Goal: Navigation & Orientation: Find specific page/section

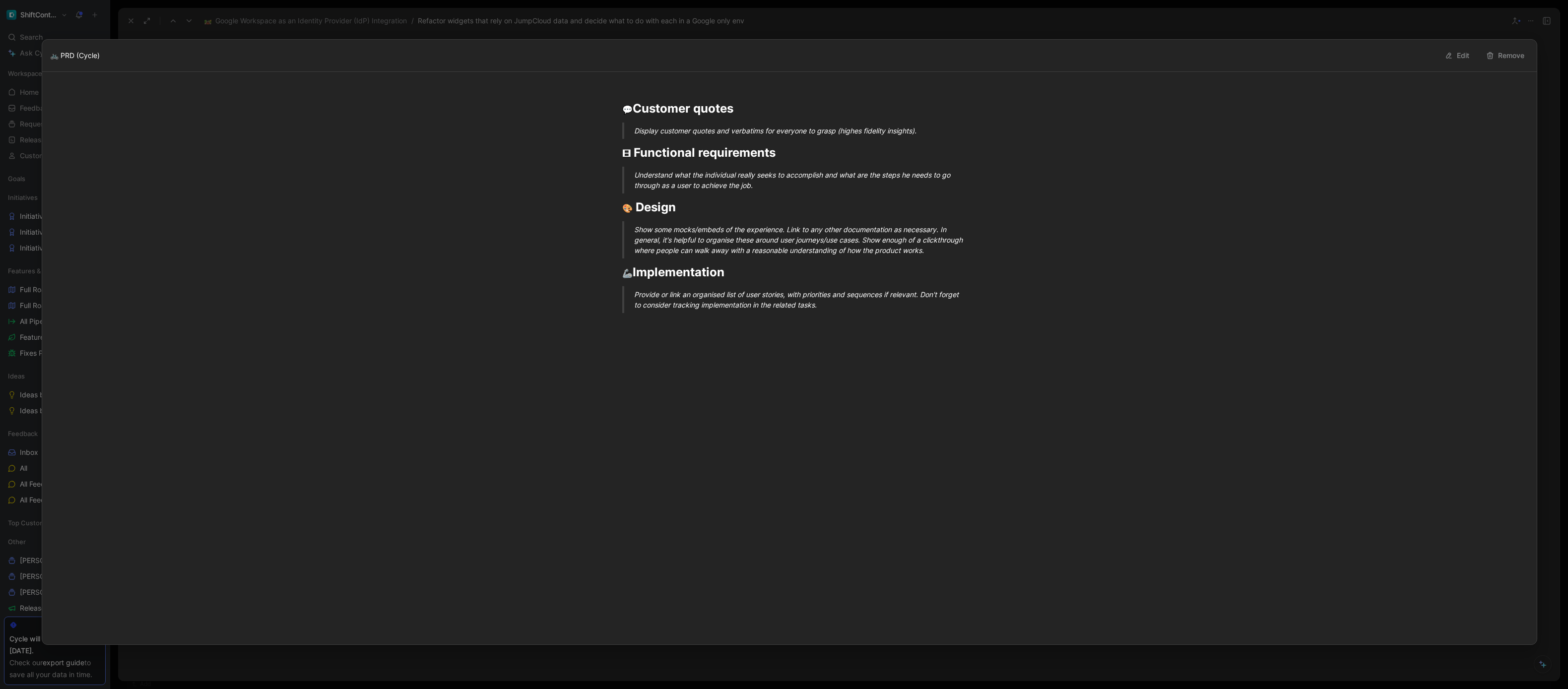
click at [488, 20] on div at bounding box center [784, 344] width 1568 height 689
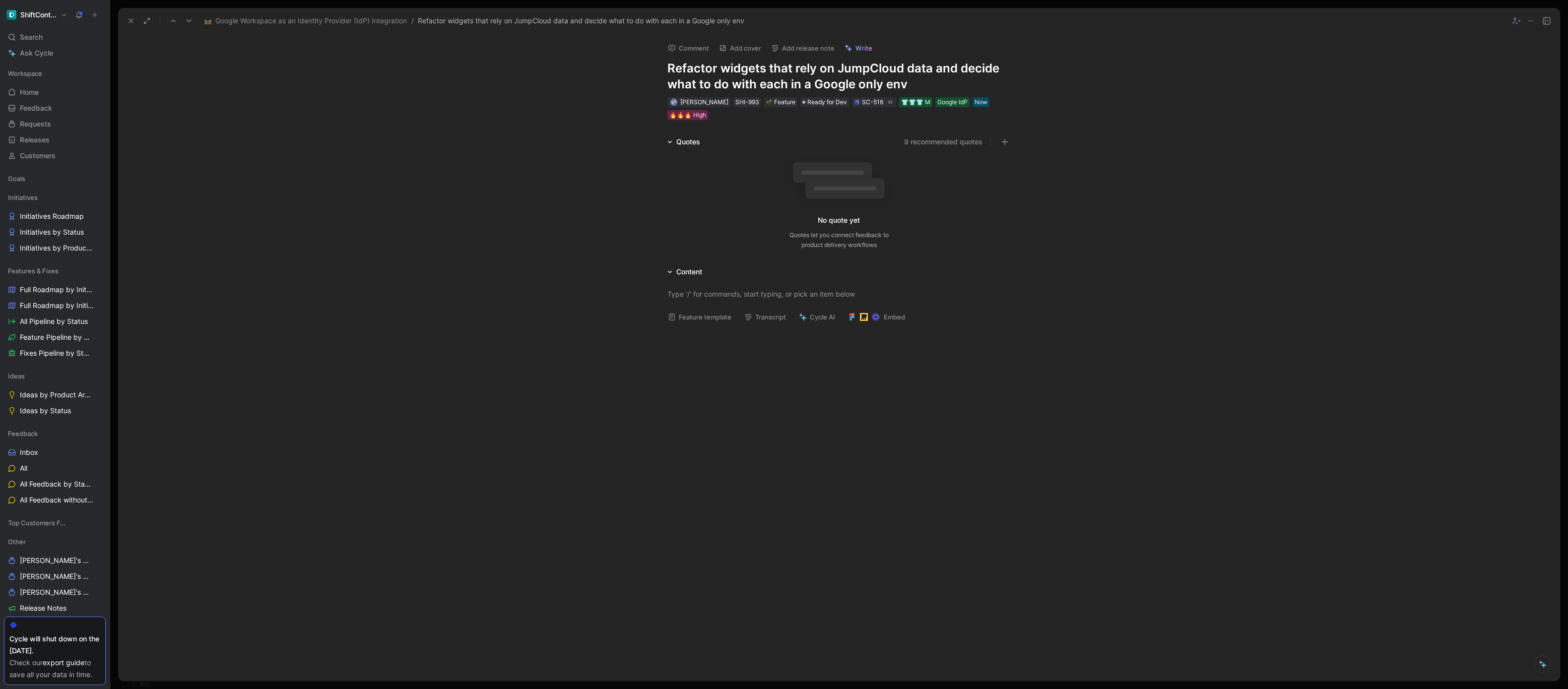
click at [131, 22] on icon at bounding box center [131, 21] width 8 height 8
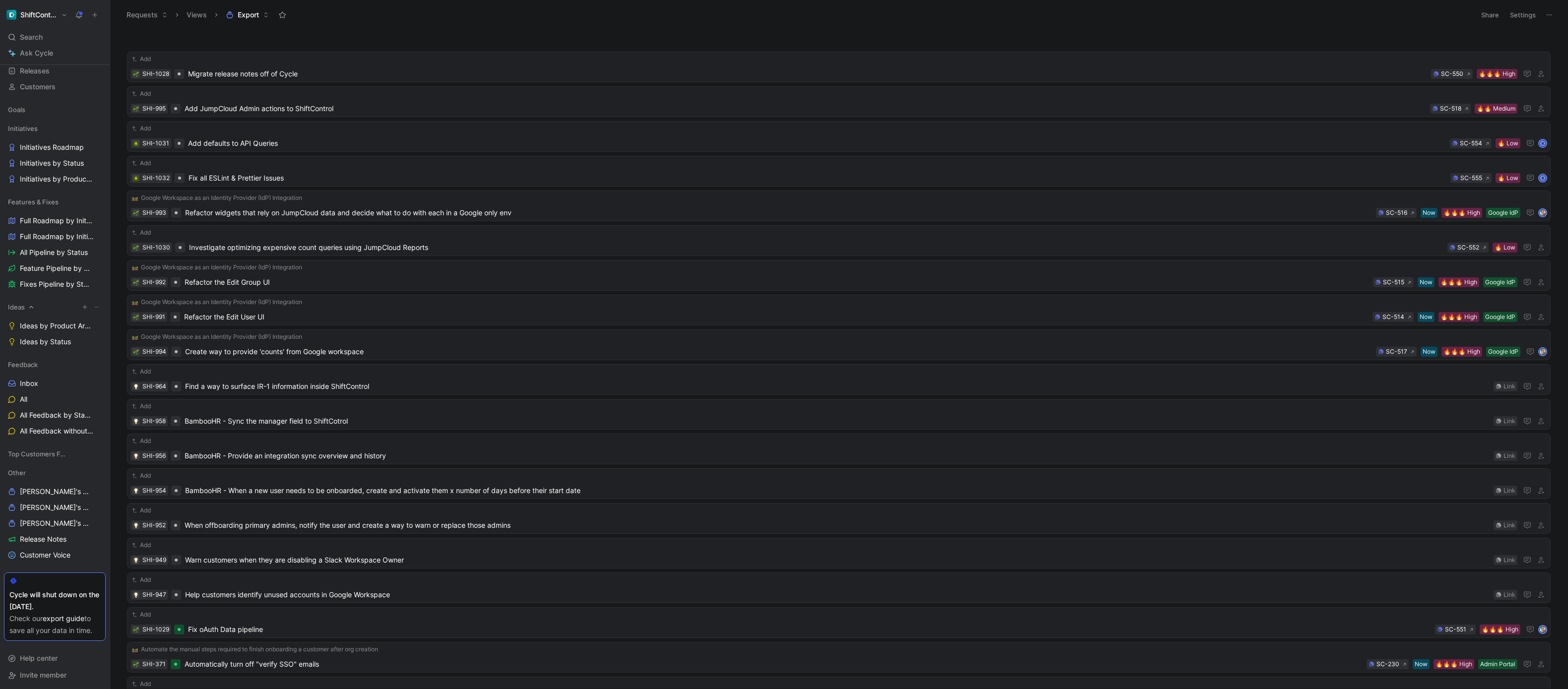
scroll to position [83, 0]
click at [44, 278] on span "Fixes Pipeline by Status" at bounding box center [56, 283] width 72 height 10
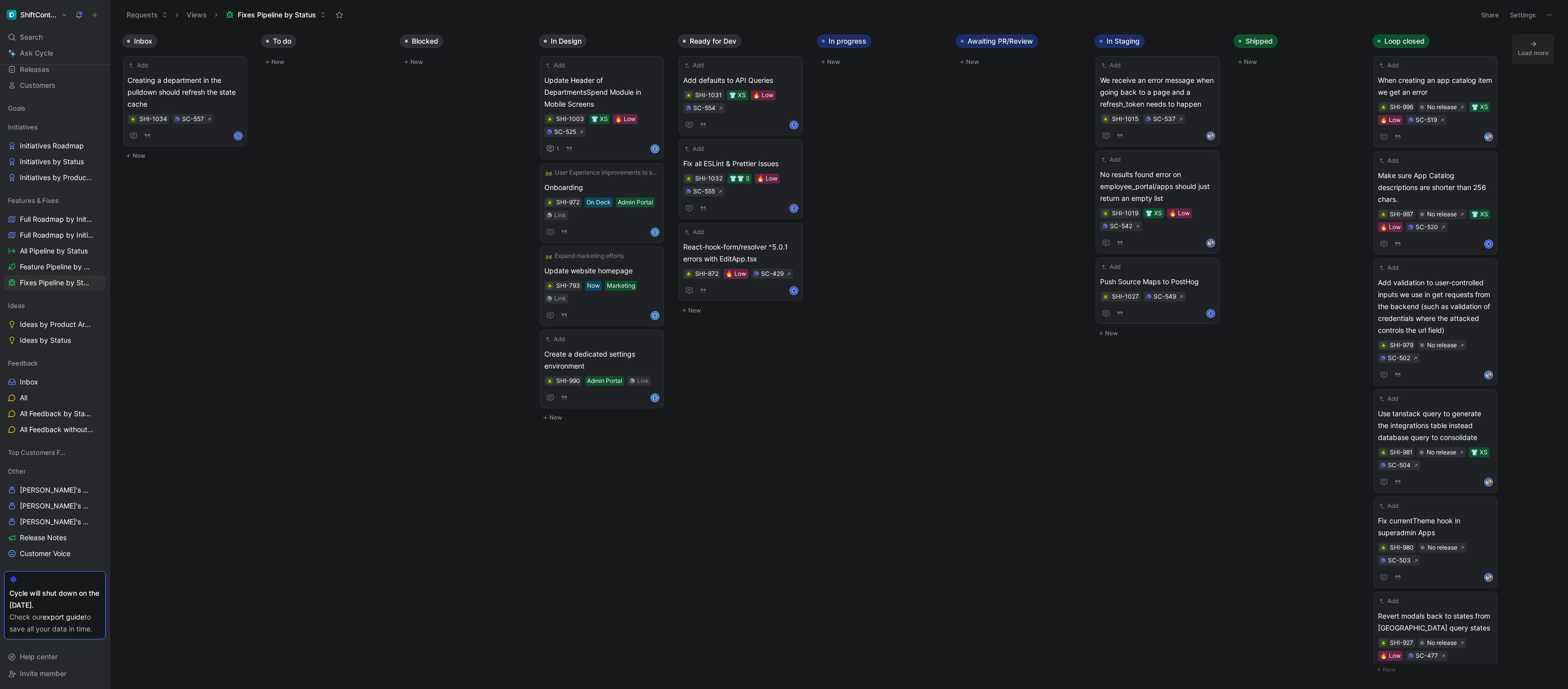
click at [1540, 54] on div "Load more" at bounding box center [1533, 53] width 31 height 10
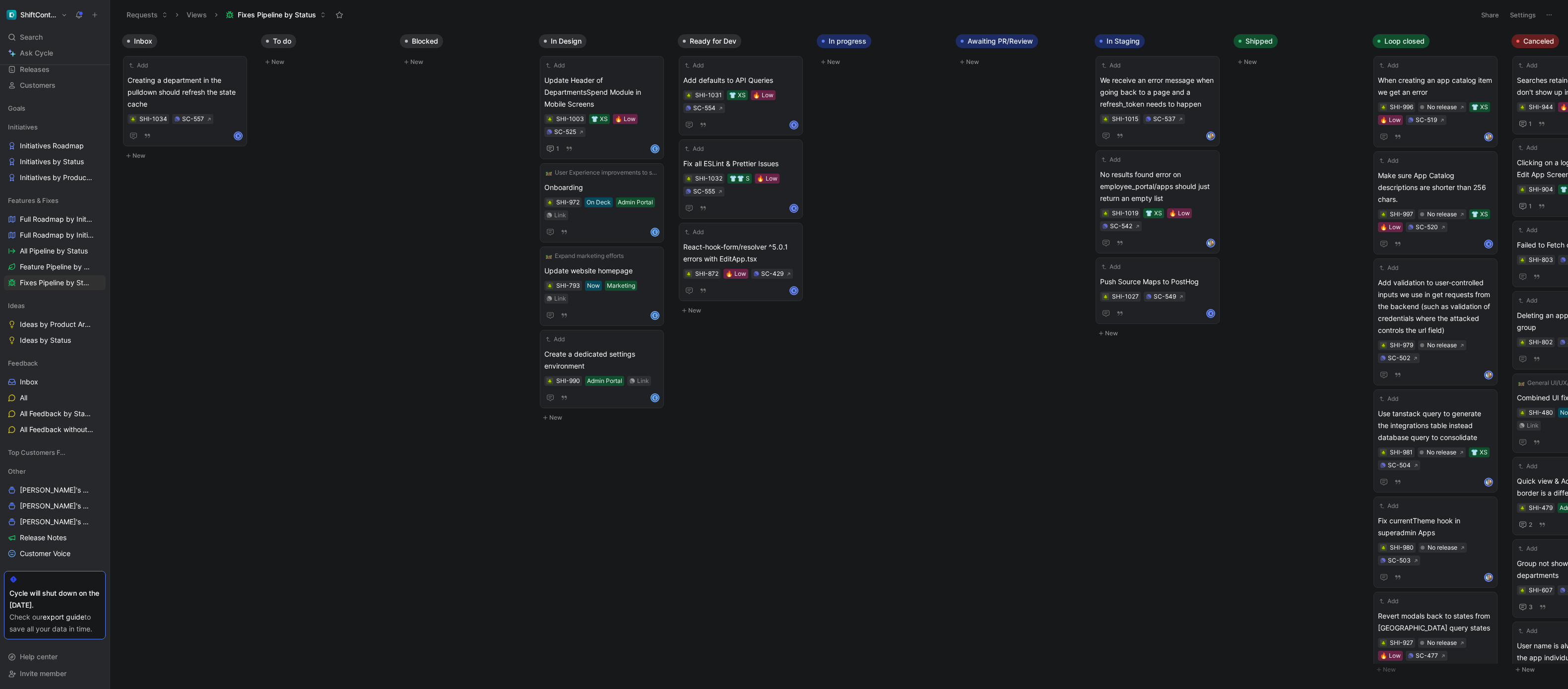
click at [292, 12] on span "Fixes Pipeline by Status" at bounding box center [277, 15] width 78 height 10
click at [43, 246] on span "All Pipeline by Status" at bounding box center [53, 251] width 68 height 10
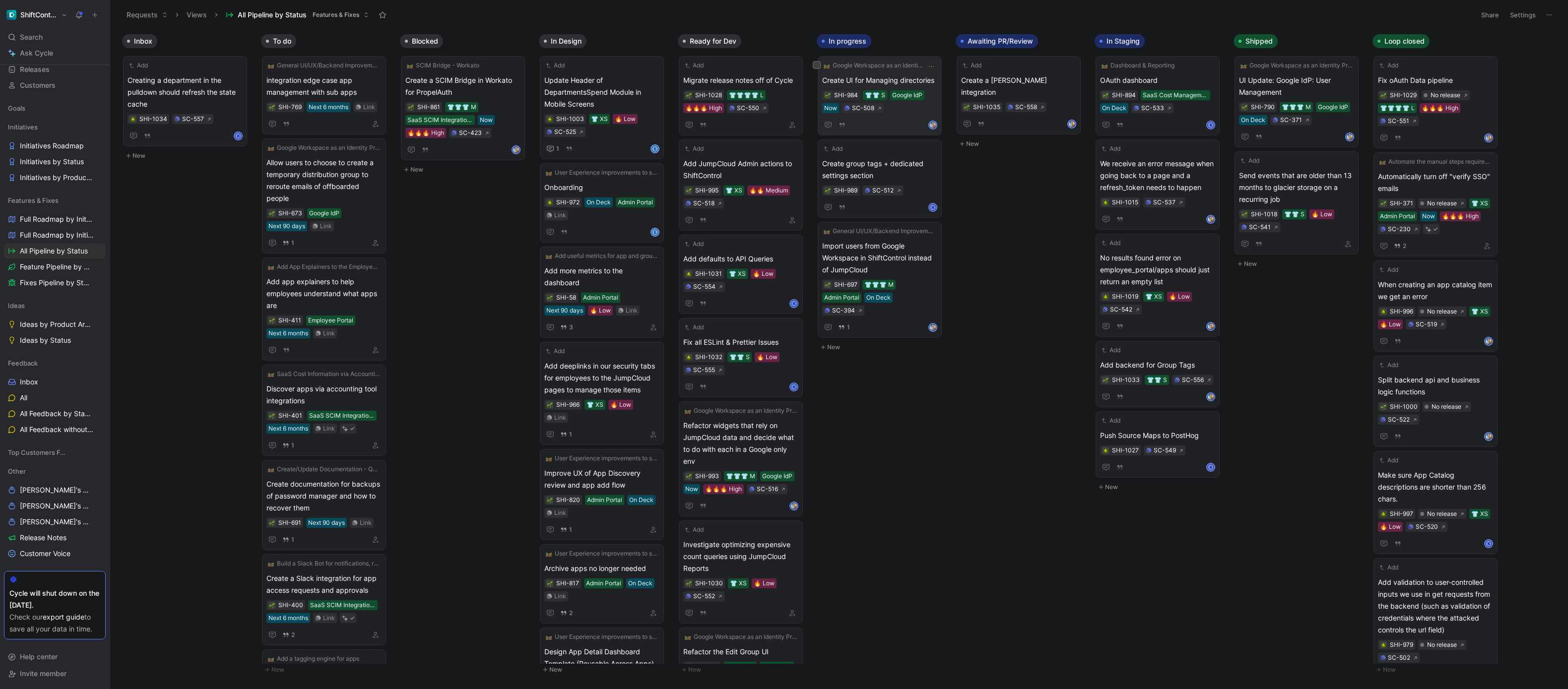
click at [914, 77] on span "Create UI for Managing directories" at bounding box center [880, 80] width 115 height 12
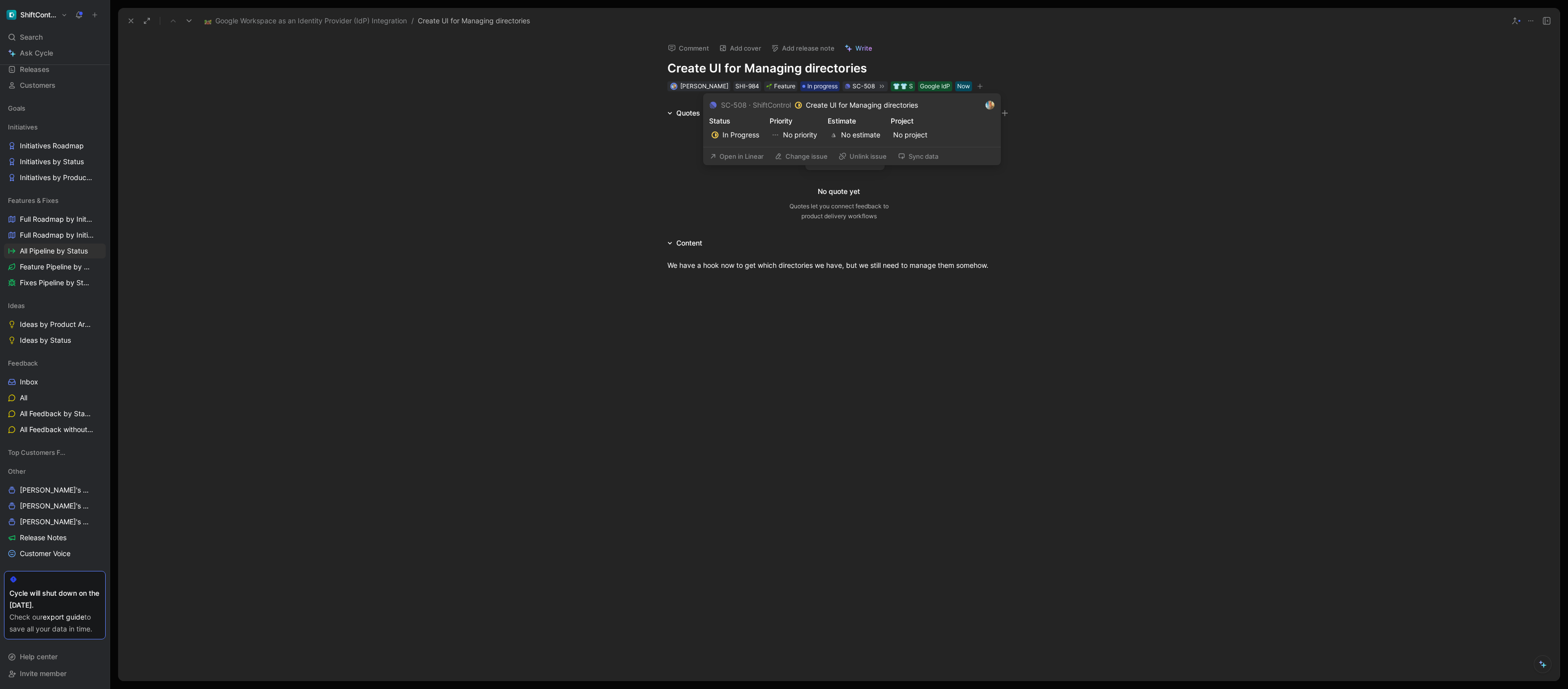
click at [933, 156] on button "Sync data" at bounding box center [917, 156] width 50 height 14
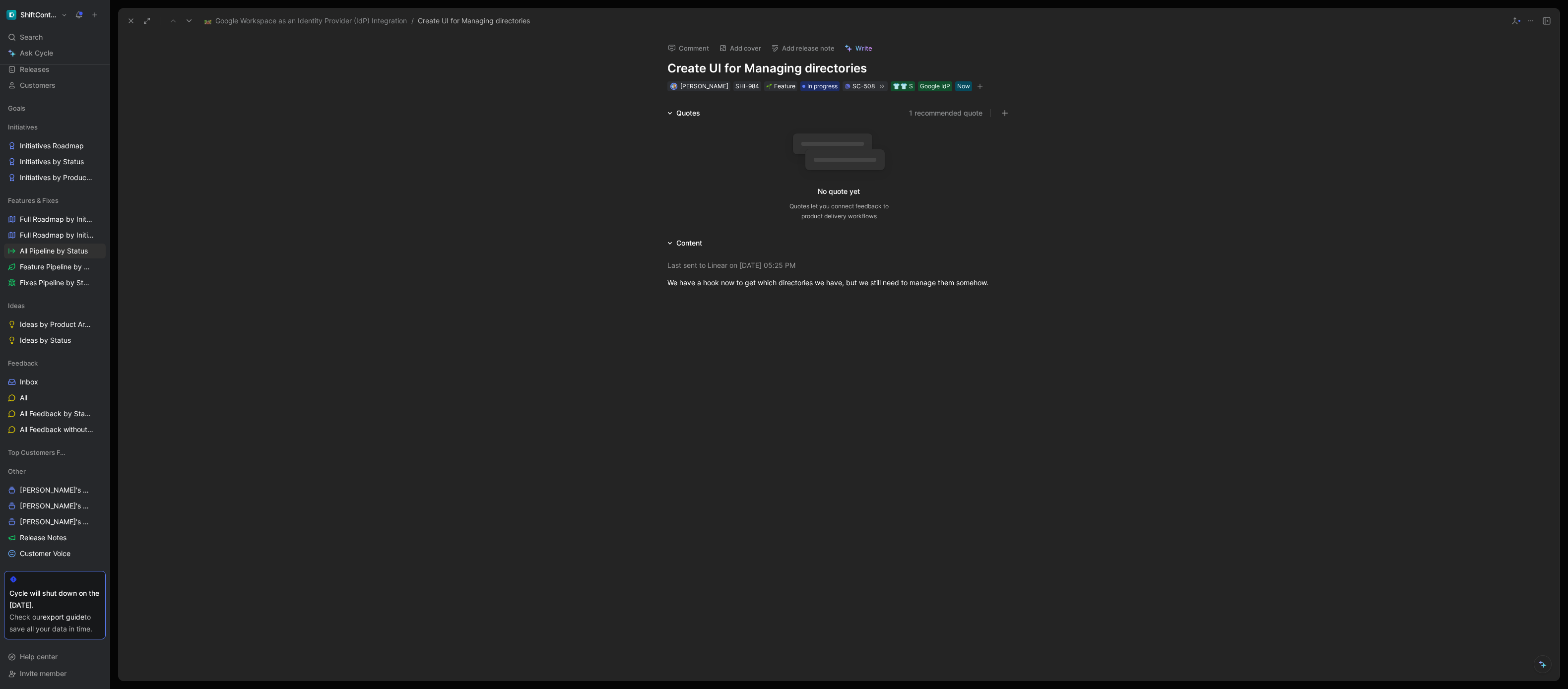
click at [130, 21] on use at bounding box center [131, 21] width 4 height 4
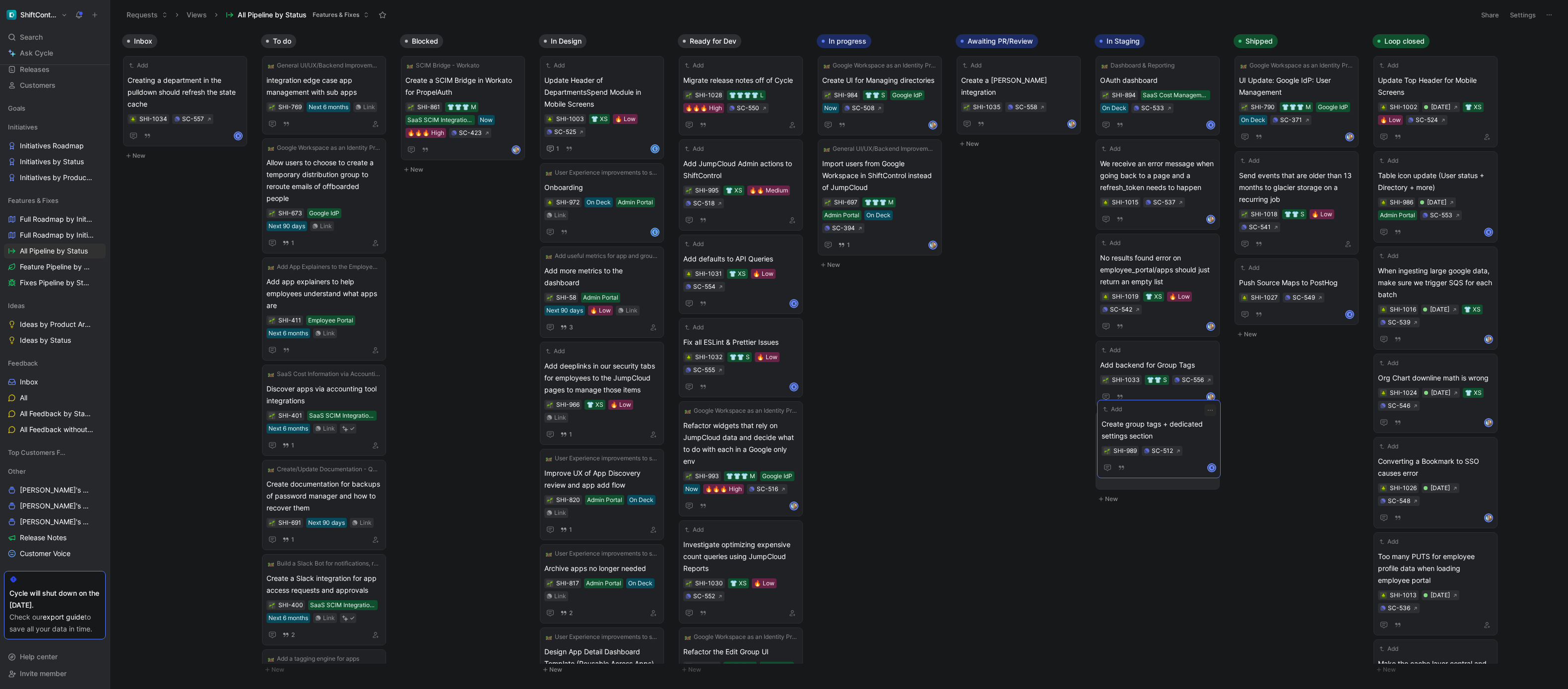
drag, startPoint x: 1295, startPoint y: 354, endPoint x: 1158, endPoint y: 426, distance: 154.8
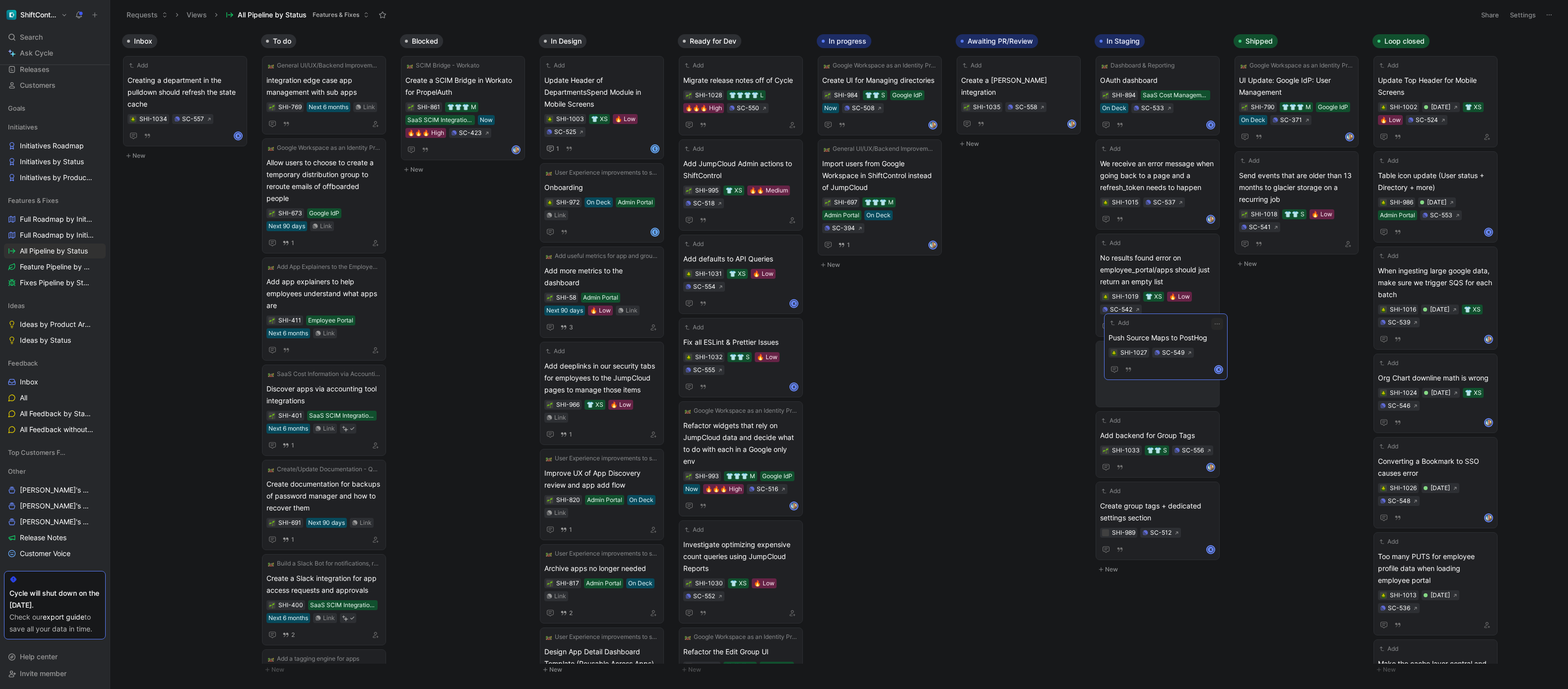
drag, startPoint x: 1307, startPoint y: 275, endPoint x: 1169, endPoint y: 337, distance: 151.3
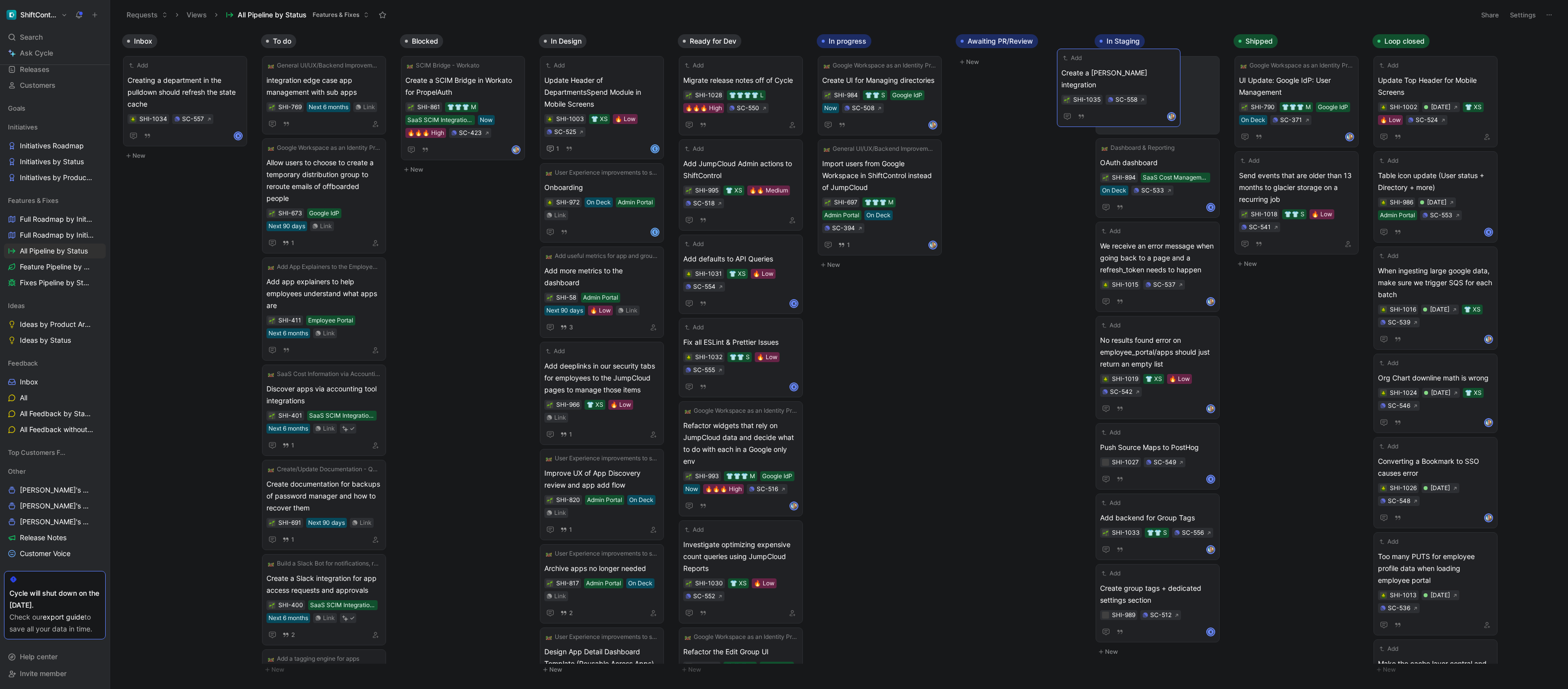
drag, startPoint x: 1046, startPoint y: 81, endPoint x: 1146, endPoint y: 74, distance: 100.2
